Goal: Task Accomplishment & Management: Manage account settings

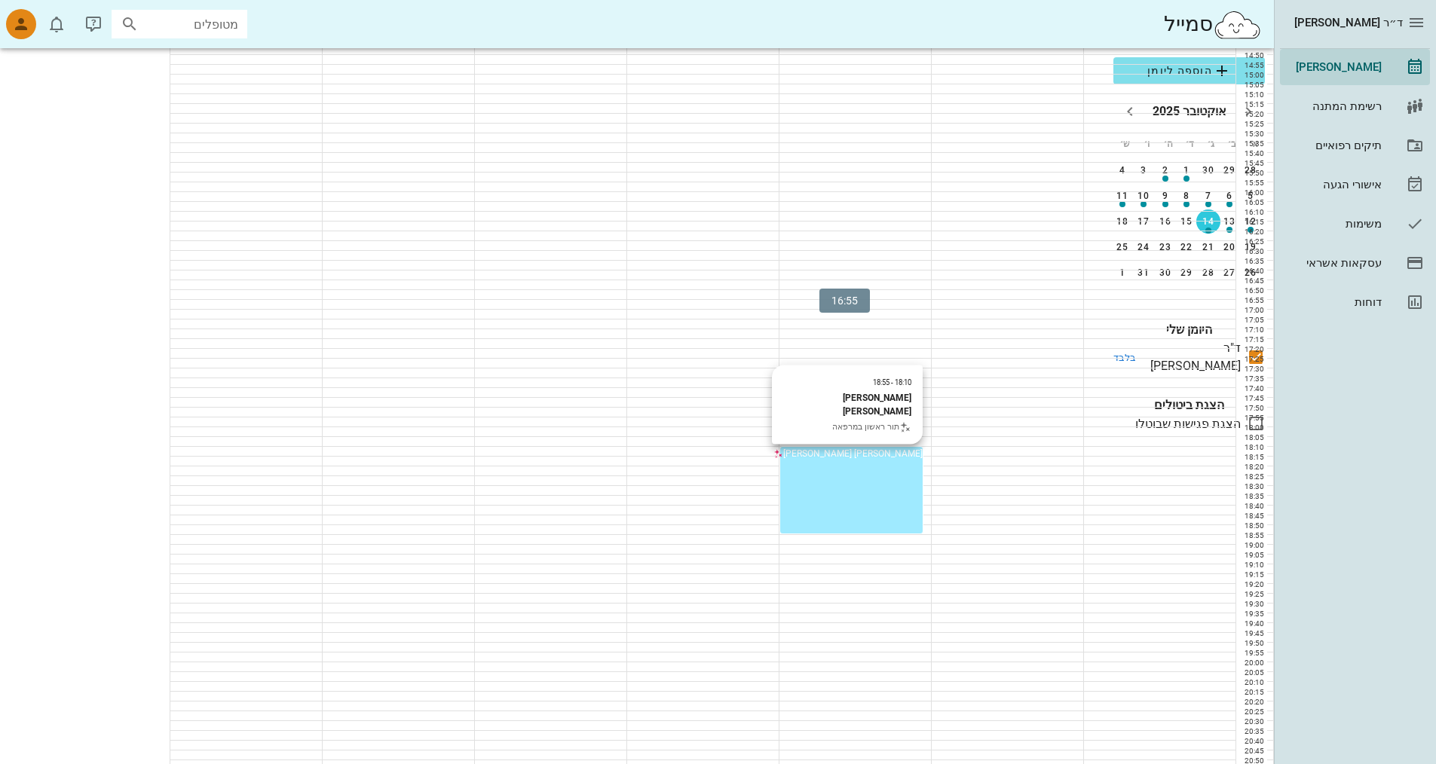
scroll to position [907, 0]
click at [688, 458] on div "18:10 - 18:55 מיקה חיים בלילתי תור ראשון במרפאה מיקה חיים בלילתי" at bounding box center [851, 452] width 142 height 14
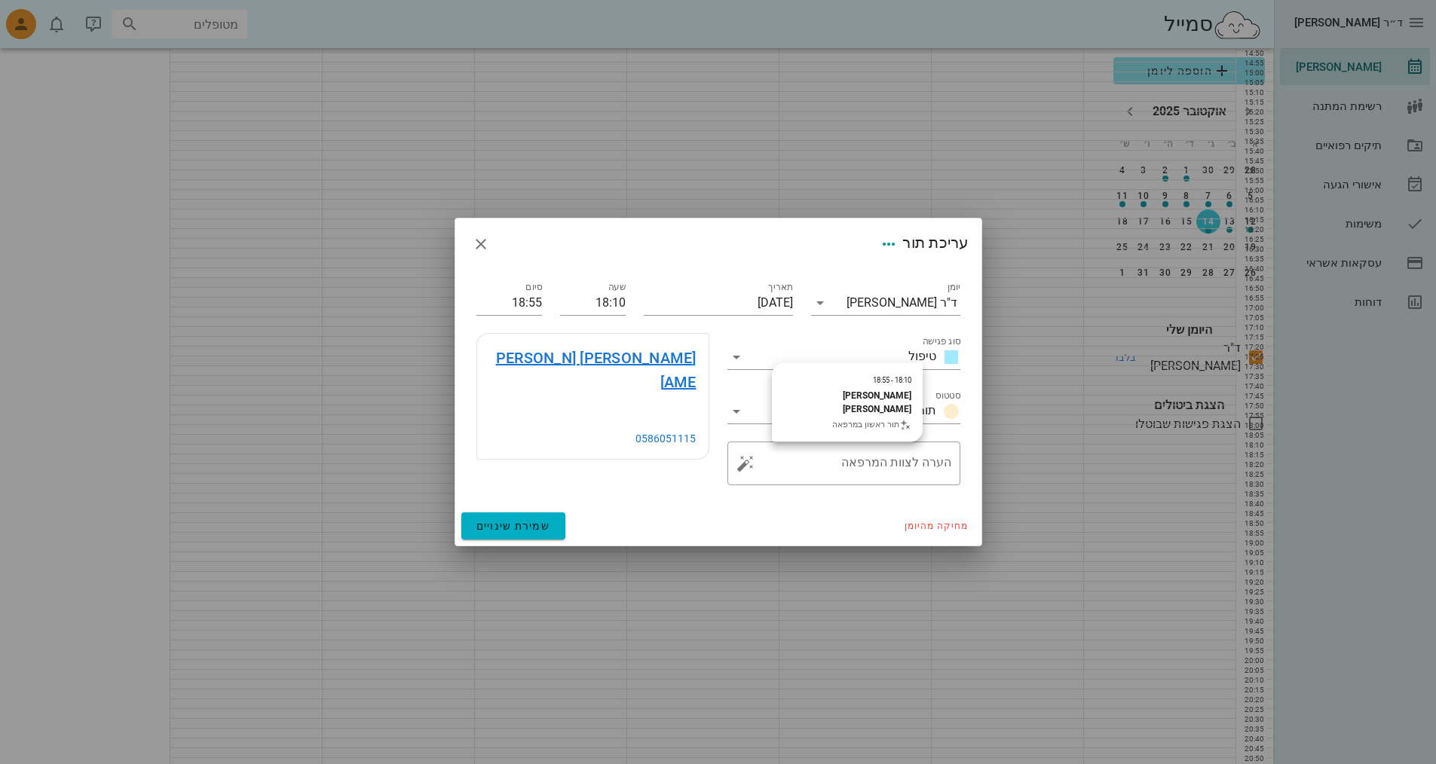
click at [648, 358] on link "מיקה חיים בלילתי" at bounding box center [592, 370] width 207 height 48
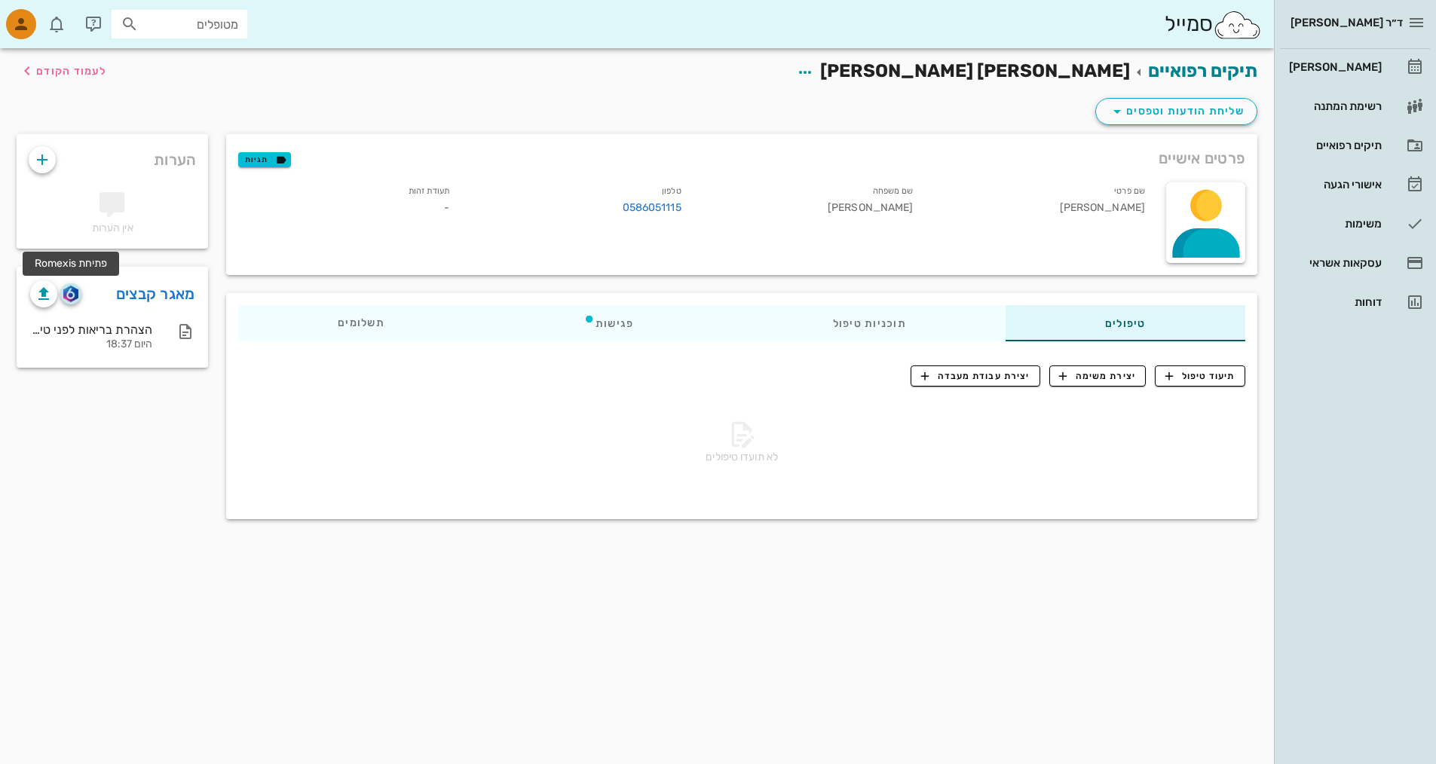
click at [70, 292] on img "button" at bounding box center [70, 294] width 14 height 17
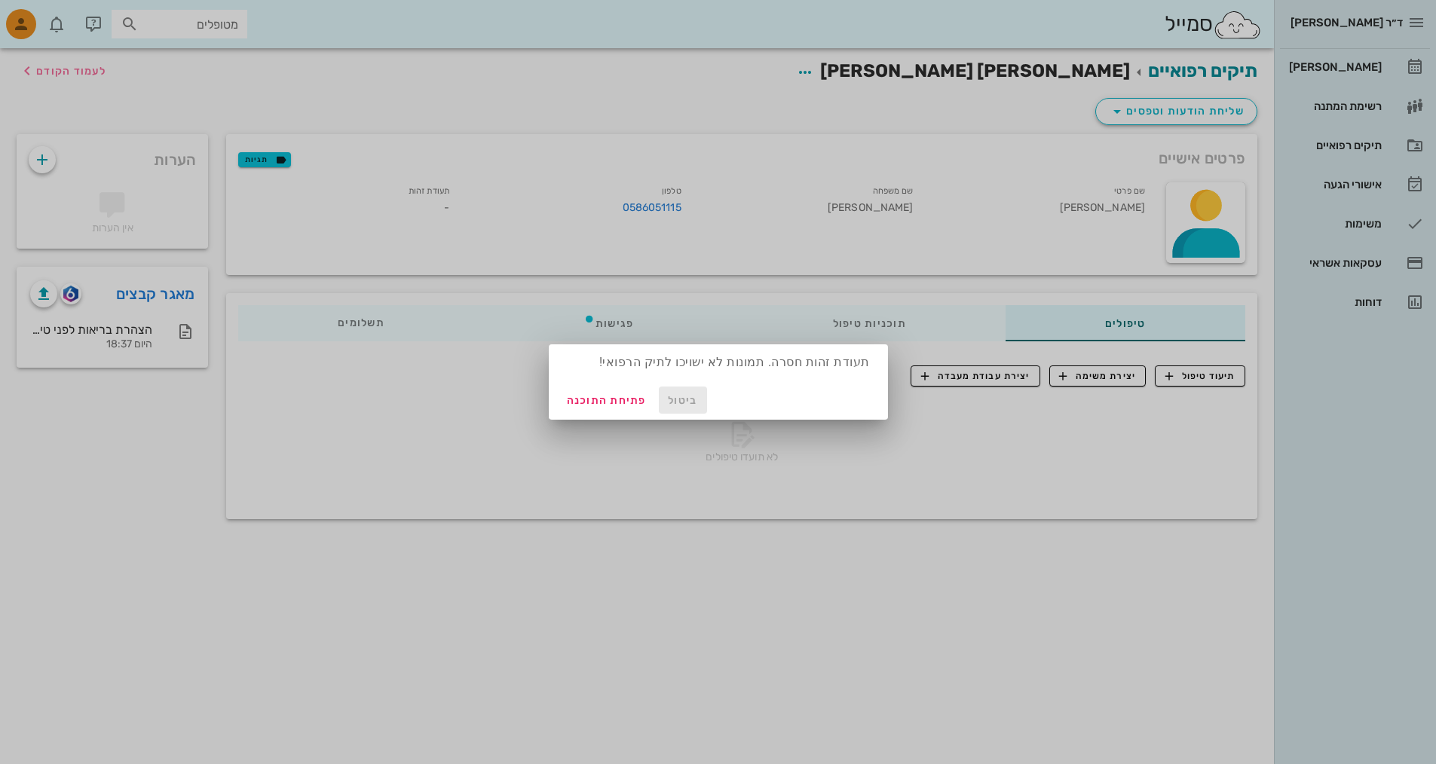
click at [674, 399] on span "ביטול" at bounding box center [683, 400] width 36 height 13
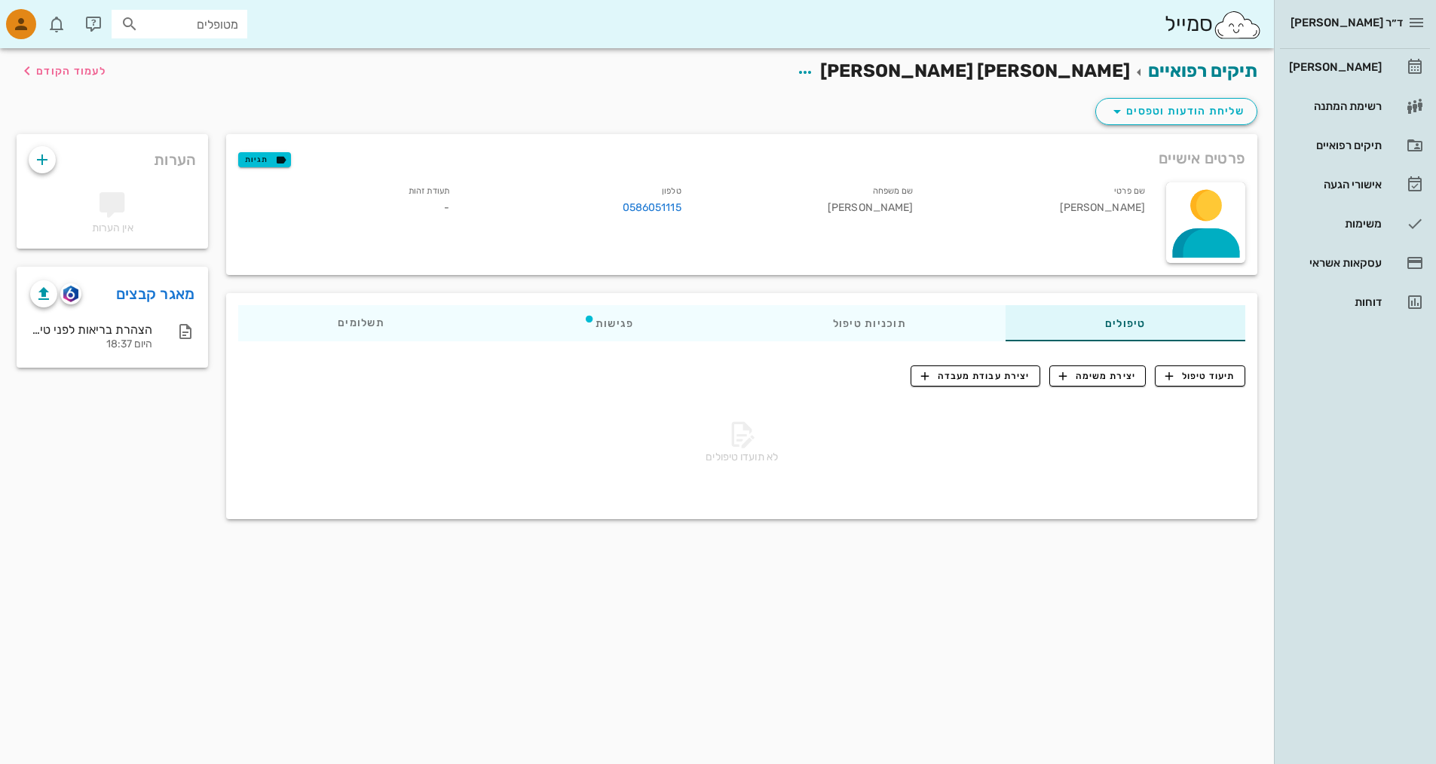
click at [437, 204] on div "תעודת זהות -" at bounding box center [345, 202] width 232 height 46
click at [442, 194] on small "תעודת זהות" at bounding box center [429, 191] width 41 height 10
click at [1196, 237] on div at bounding box center [1205, 222] width 79 height 81
click at [1026, 602] on div "תיקים רפואיים [PERSON_NAME] [PERSON_NAME] לעמוד הקודם שליחת הודעות וטפסים פרטים…" at bounding box center [637, 406] width 1274 height 716
click at [814, 69] on icon "button" at bounding box center [805, 72] width 18 height 18
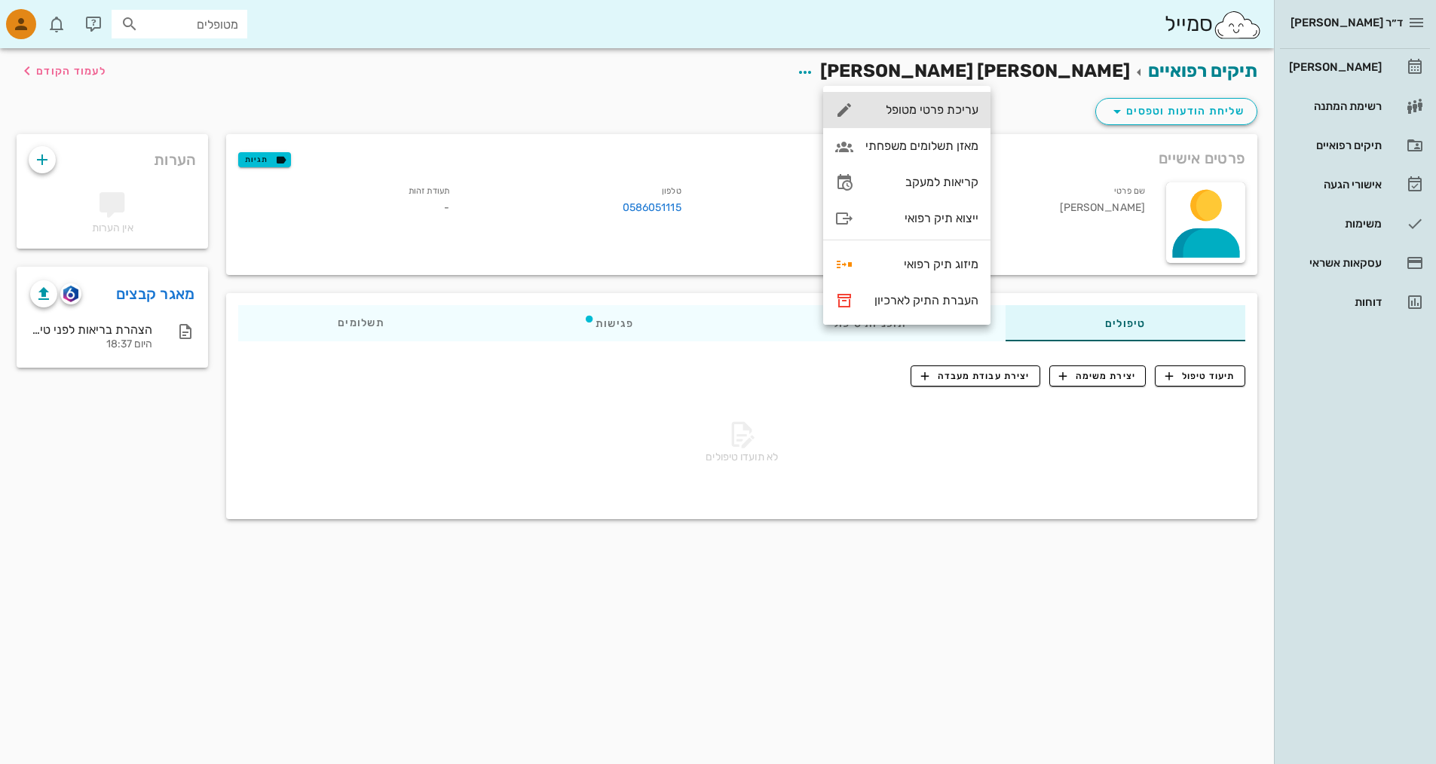
click at [943, 103] on div "עריכת פרטי מטופל" at bounding box center [921, 110] width 113 height 14
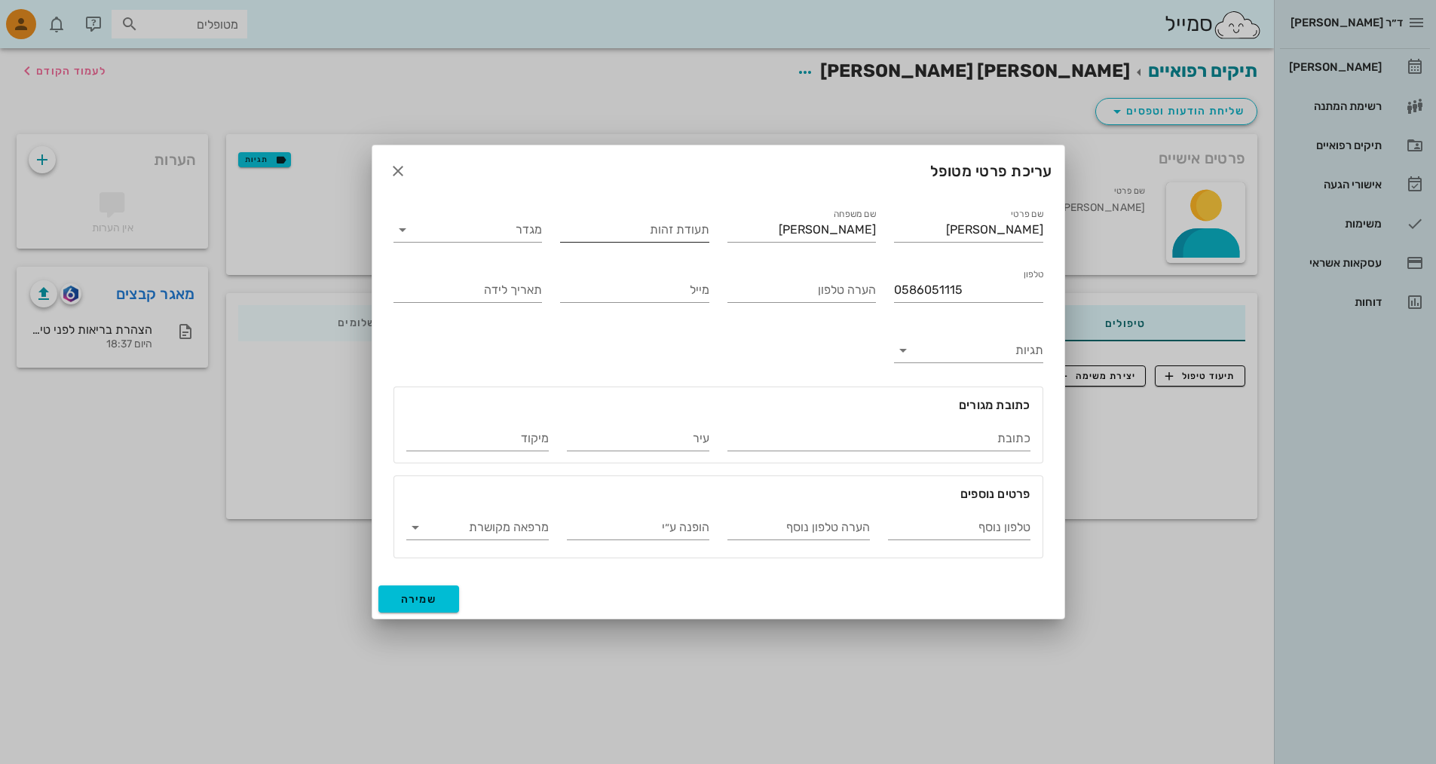
click at [663, 230] on input "תעודת זהות" at bounding box center [634, 230] width 149 height 24
type input "224626135"
click at [397, 228] on icon at bounding box center [402, 230] width 18 height 18
click at [507, 277] on div "נקבה" at bounding box center [468, 278] width 125 height 14
click at [442, 598] on button "שמירה" at bounding box center [418, 599] width 81 height 27
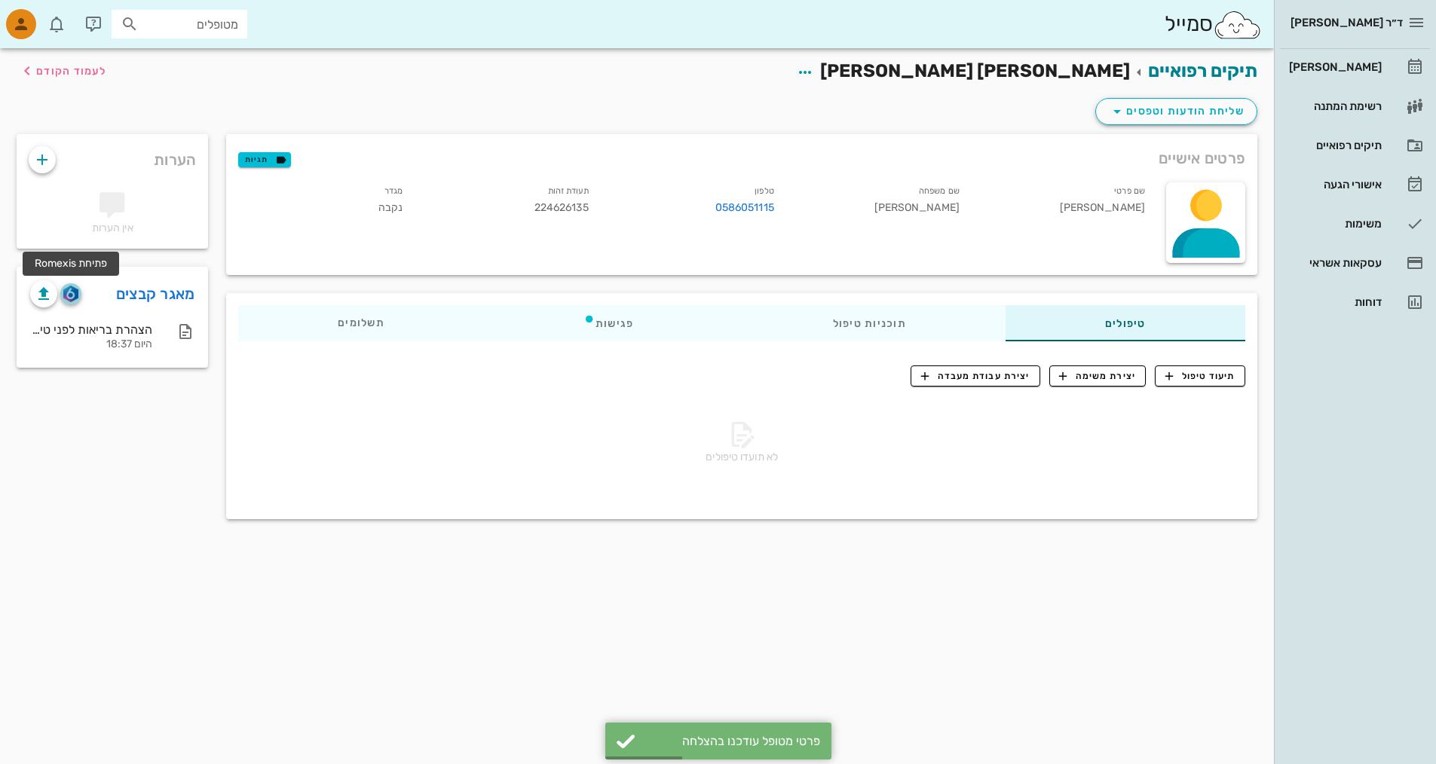
click at [69, 294] on img "button" at bounding box center [70, 294] width 14 height 17
